Goal: Task Accomplishment & Management: Manage account settings

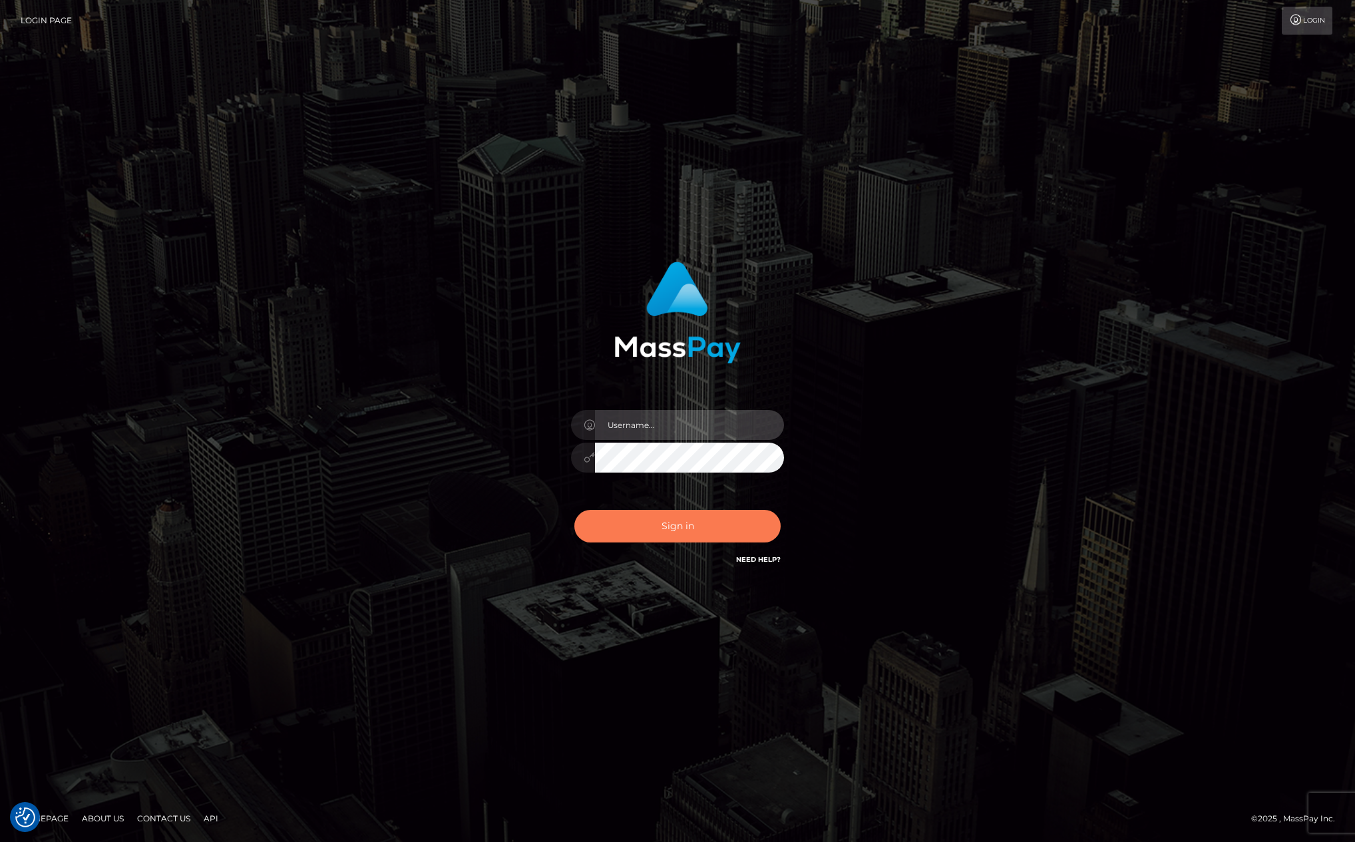
type input "[PERSON_NAME][DOMAIN_NAME]"
click at [708, 536] on button "Sign in" at bounding box center [677, 526] width 206 height 33
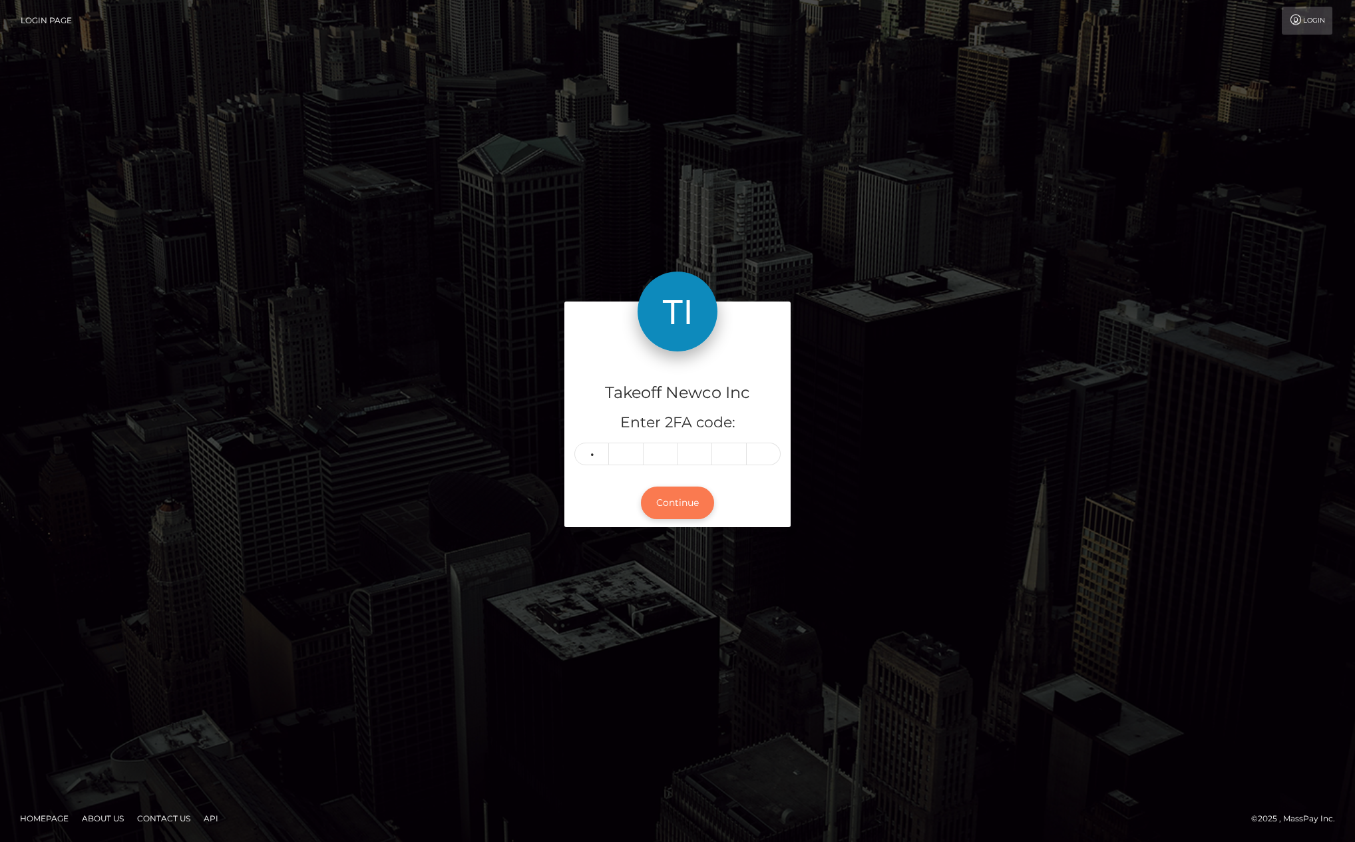
type input "3"
type input "6"
type input "8"
type input "1"
type input "0"
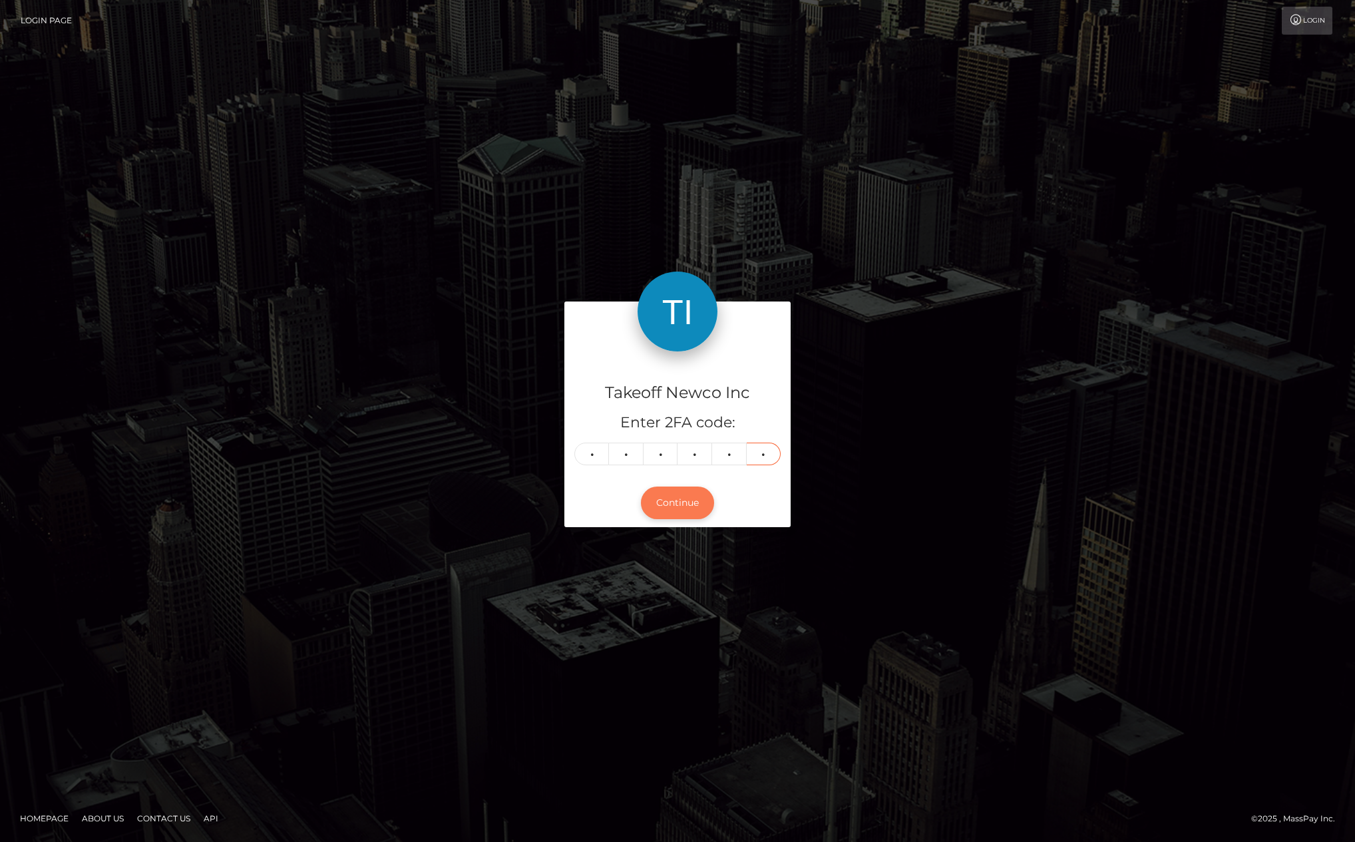
type input "6"
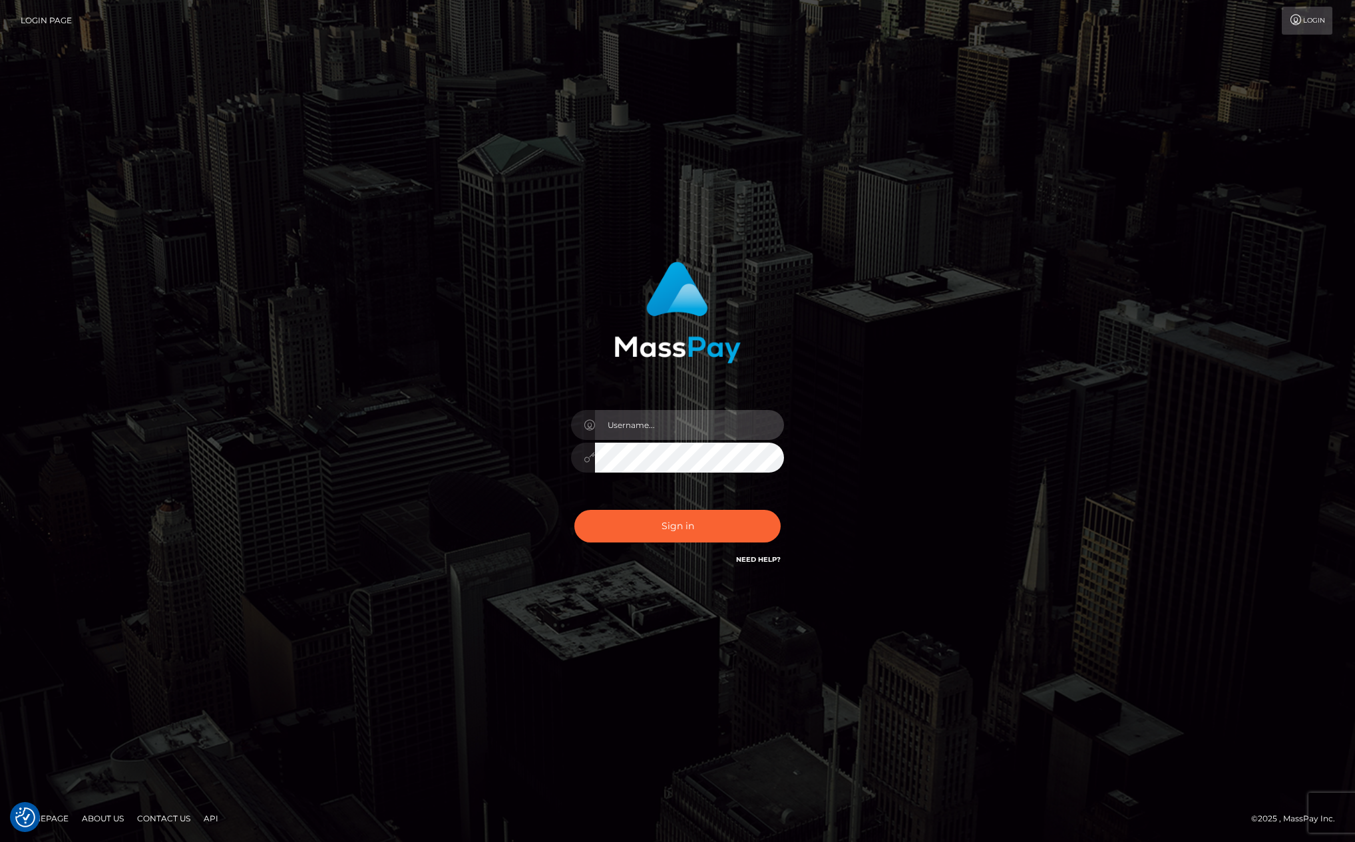
type input "[PERSON_NAME][DOMAIN_NAME]"
click at [390, 286] on div "kevin.club Sign in" at bounding box center [677, 421] width 759 height 339
